Goal: Task Accomplishment & Management: Manage account settings

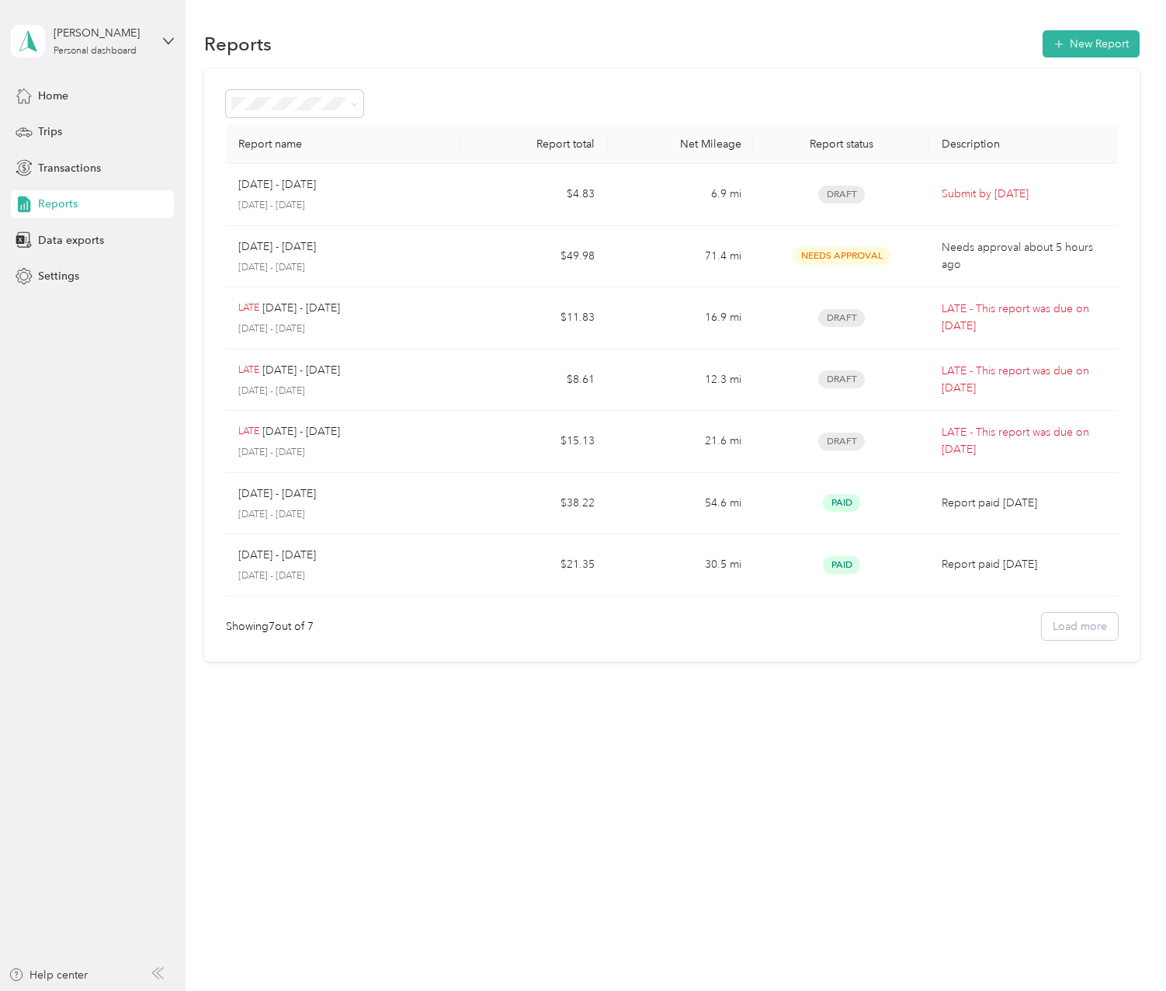
click at [673, 867] on div "Reports New Report Report name Report total Net Mileage Report status Descripti…" at bounding box center [672, 495] width 973 height 991
click at [930, 805] on div "Reports New Report Report name Report total Net Mileage Report status Descripti…" at bounding box center [672, 495] width 973 height 991
